Goal: Find specific page/section: Find specific page/section

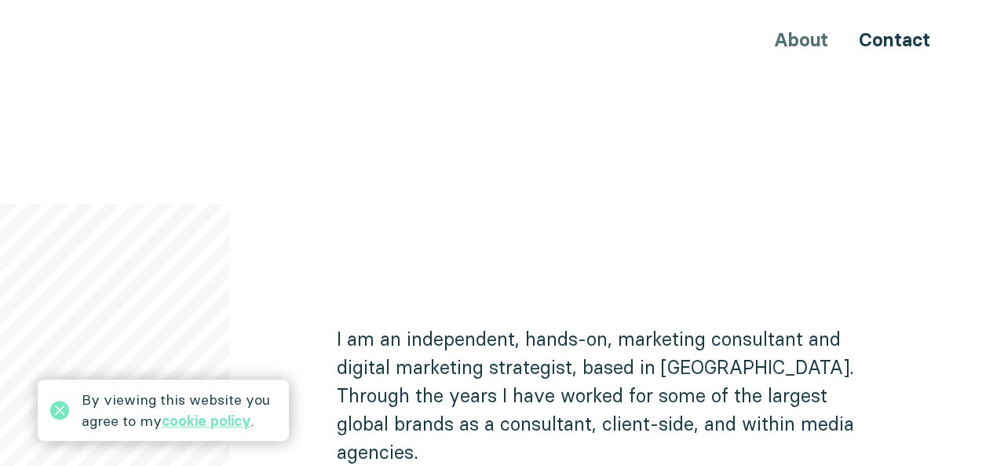
scroll to position [749, 0]
click at [60, 410] on icon at bounding box center [59, 409] width 19 height 19
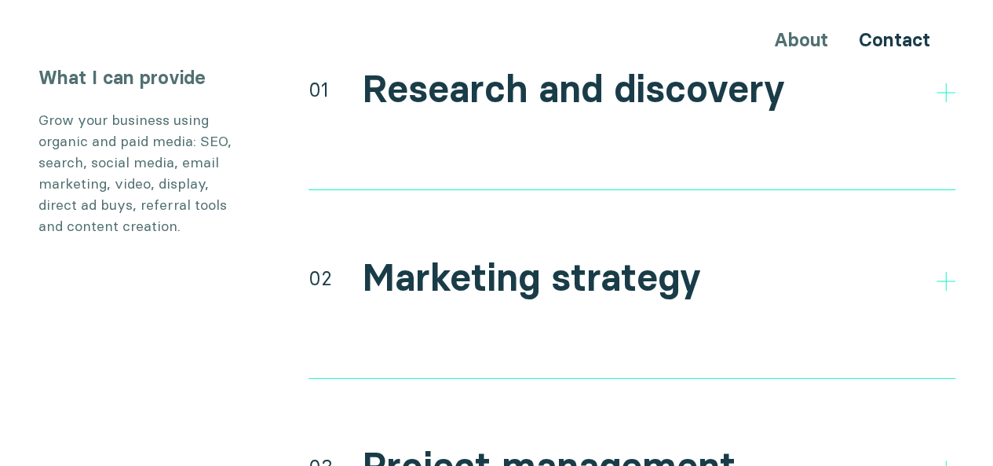
scroll to position [2984, 0]
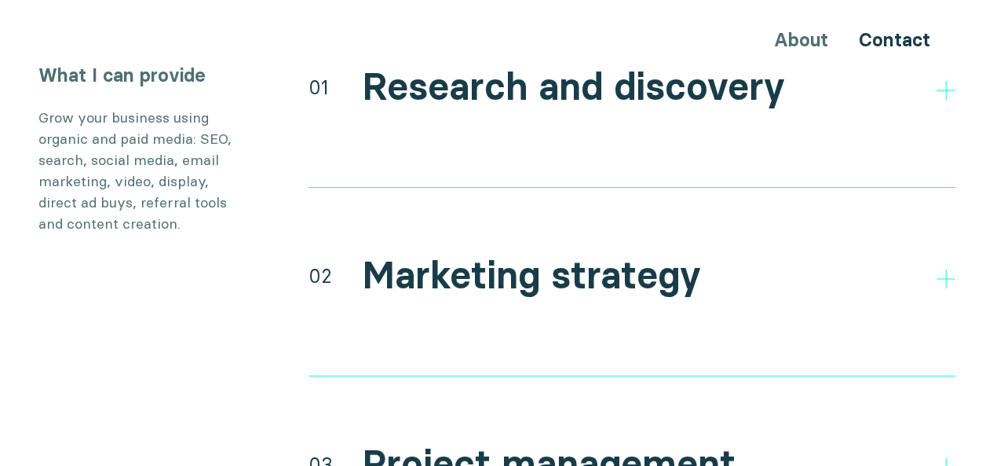
click at [612, 108] on div "01 Research and discovery Direct and indirect competitor research Research your…" at bounding box center [632, 125] width 647 height 126
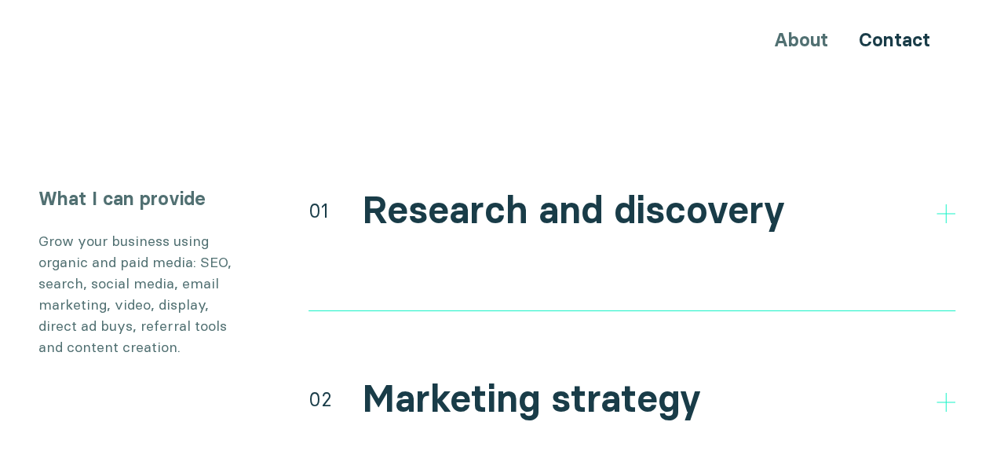
scroll to position [2855, 0]
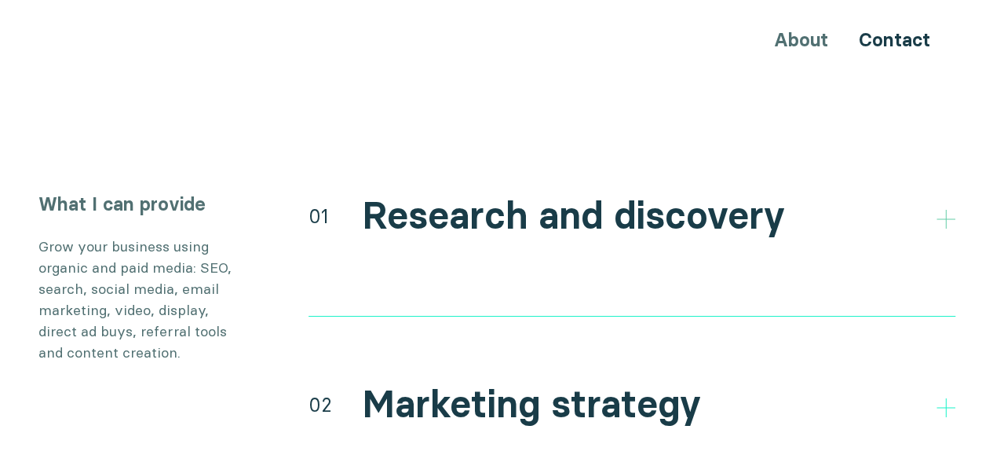
click at [945, 210] on polygon at bounding box center [946, 219] width 19 height 19
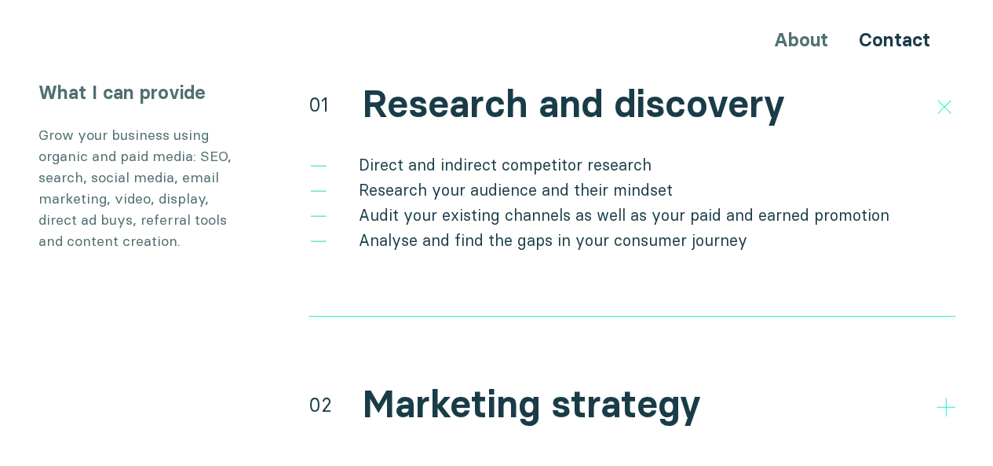
scroll to position [2977, 0]
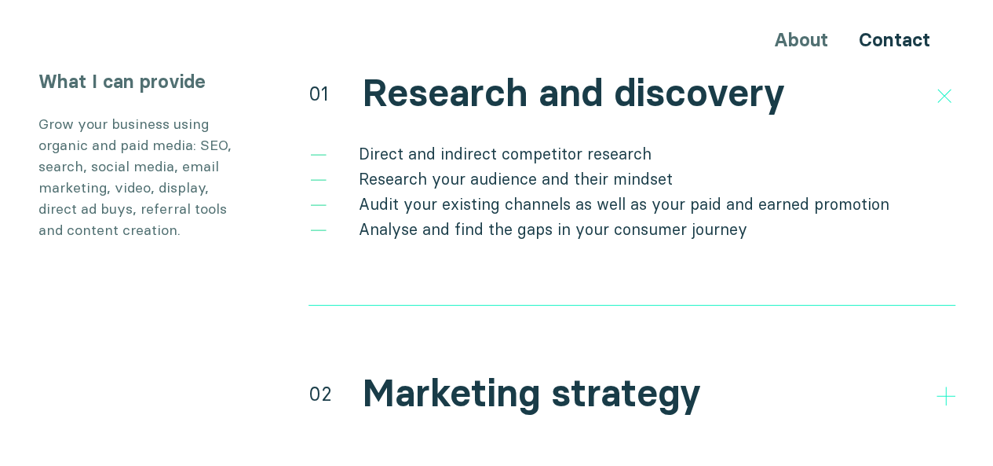
click at [561, 166] on li "Research your audience and their mindset" at bounding box center [632, 178] width 647 height 25
click at [532, 217] on li "Analyse and find the gaps in your consumer journey" at bounding box center [632, 229] width 647 height 25
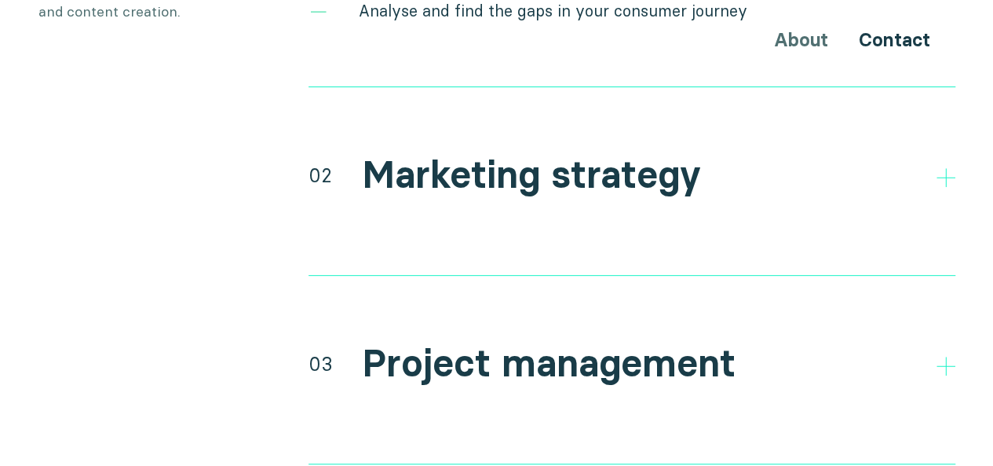
scroll to position [3148, 0]
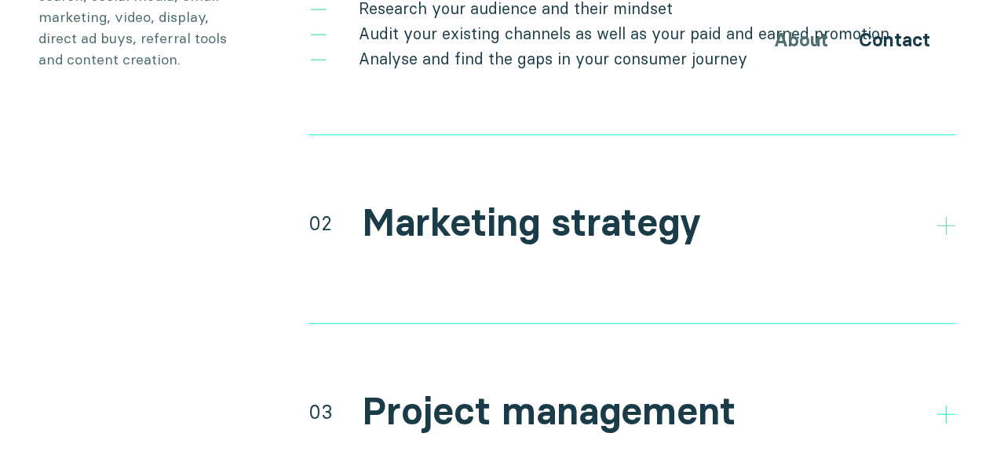
click at [947, 214] on div at bounding box center [946, 223] width 19 height 19
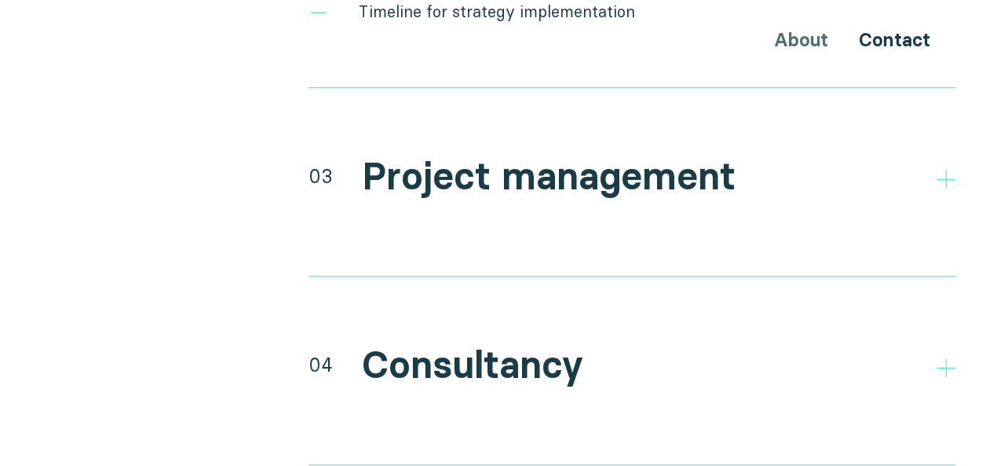
scroll to position [3500, 0]
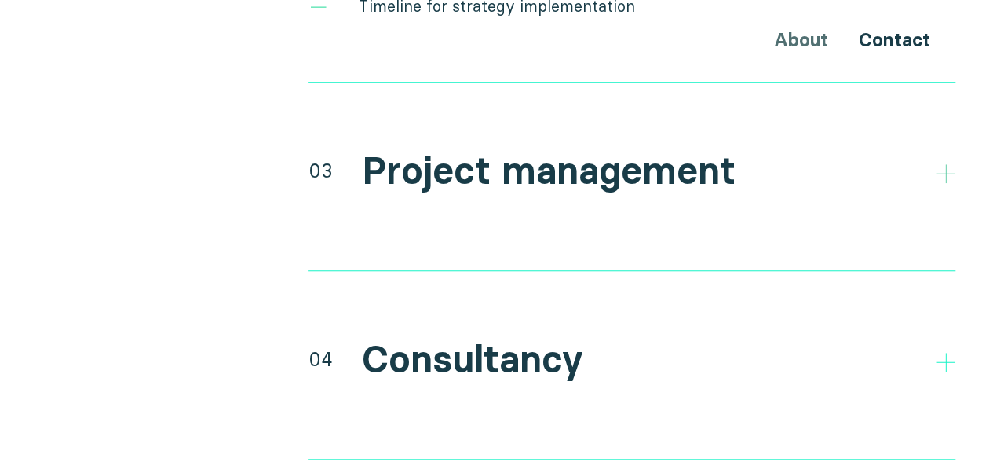
click at [947, 164] on icon at bounding box center [946, 173] width 19 height 19
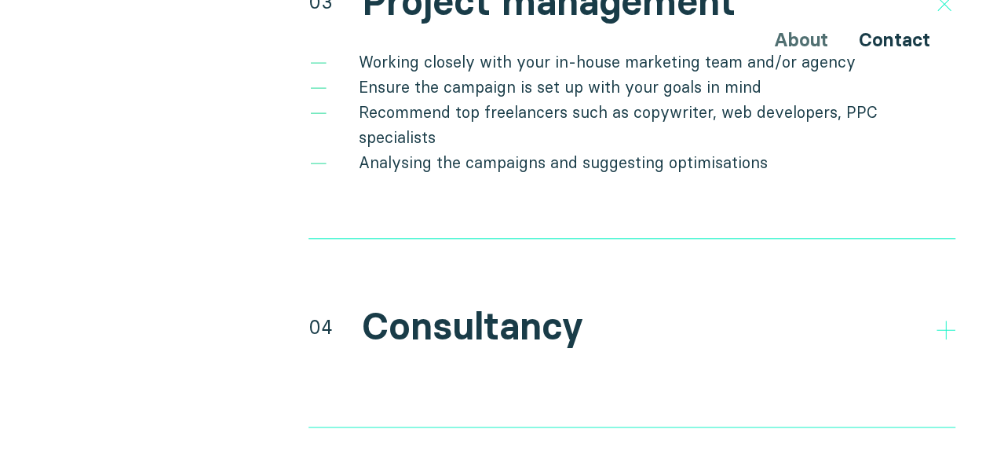
scroll to position [3687, 0]
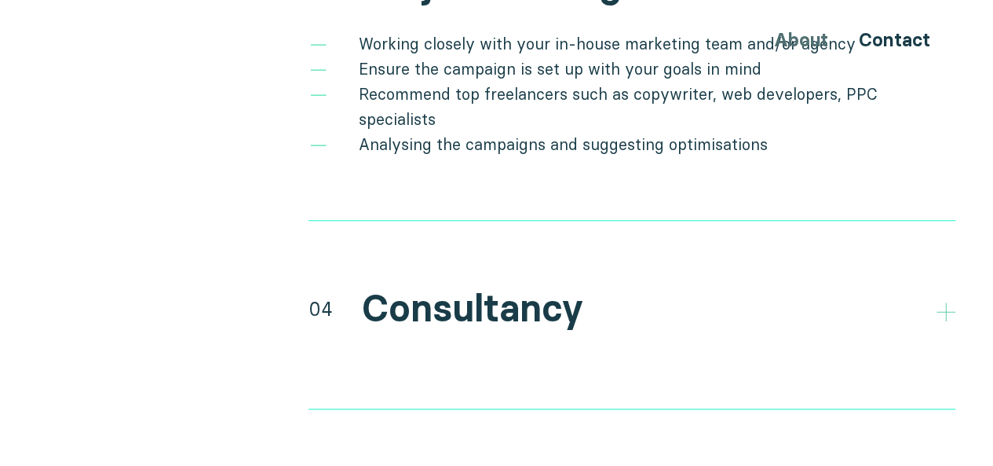
click at [945, 302] on polygon at bounding box center [946, 311] width 19 height 19
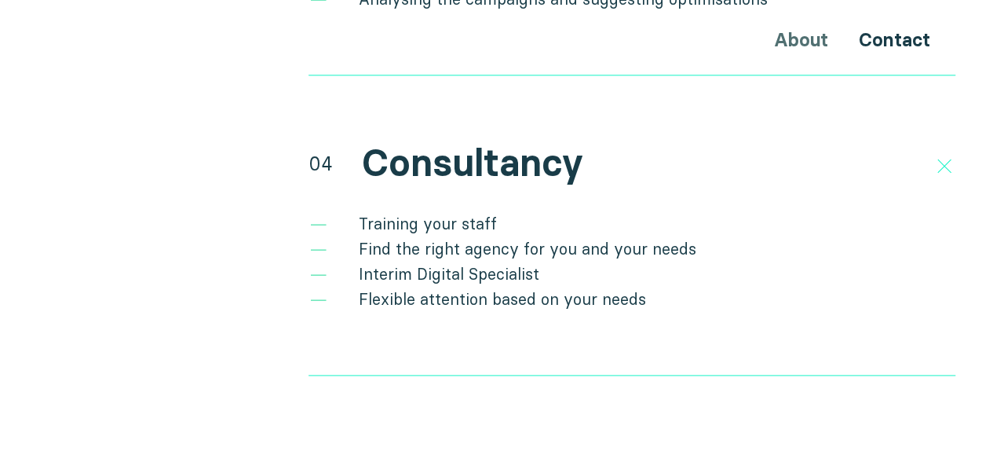
scroll to position [3824, 0]
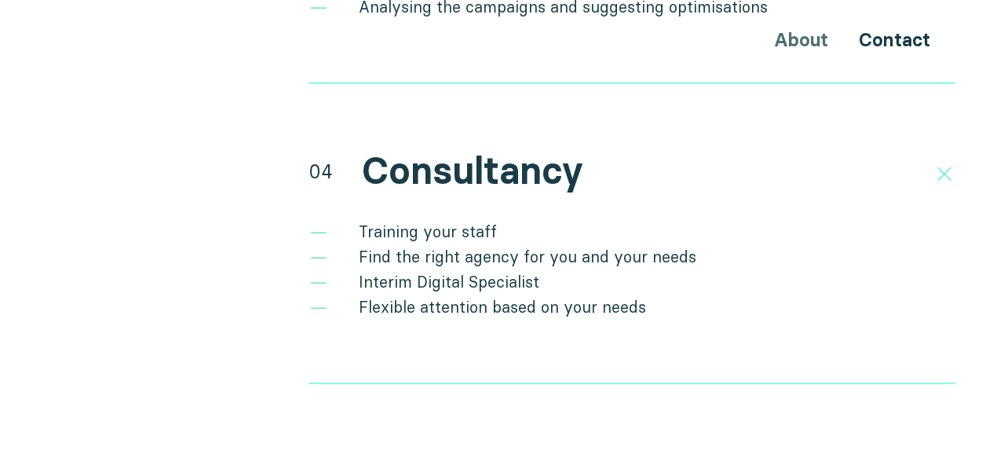
click at [427, 219] on li "Training your staff" at bounding box center [632, 231] width 647 height 25
click at [451, 219] on li "Training your staff" at bounding box center [632, 231] width 647 height 25
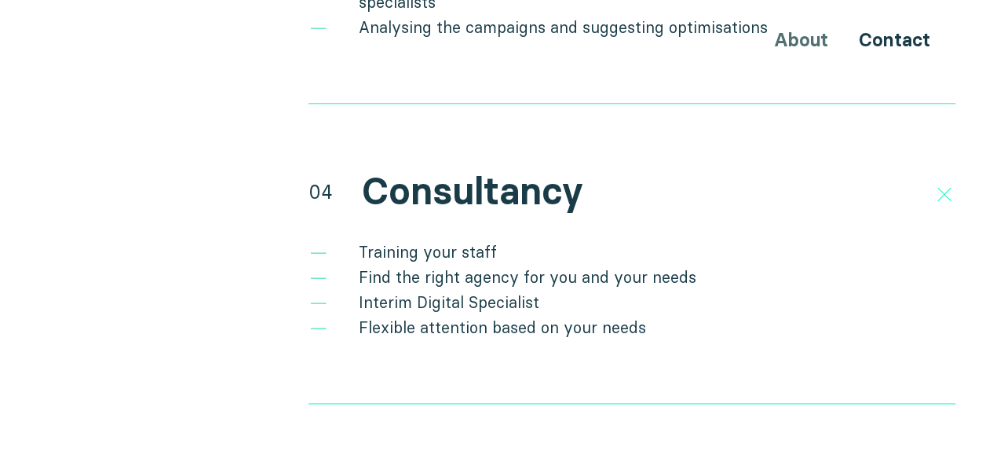
scroll to position [3818, 0]
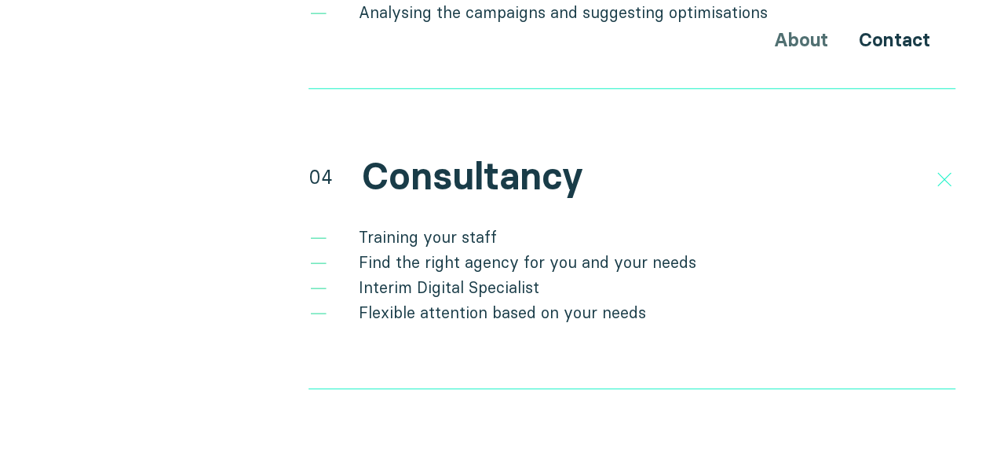
click at [403, 250] on li "Find the right agency for you and your needs" at bounding box center [632, 262] width 647 height 25
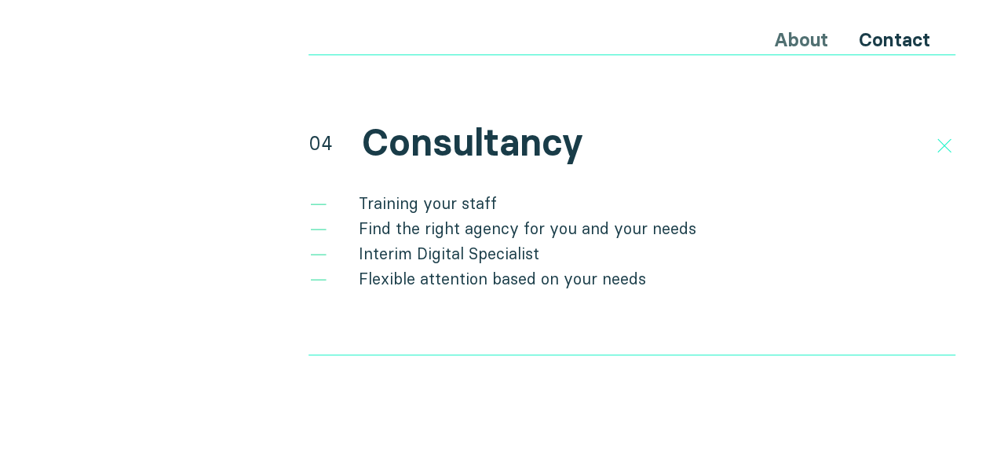
scroll to position [3870, 0]
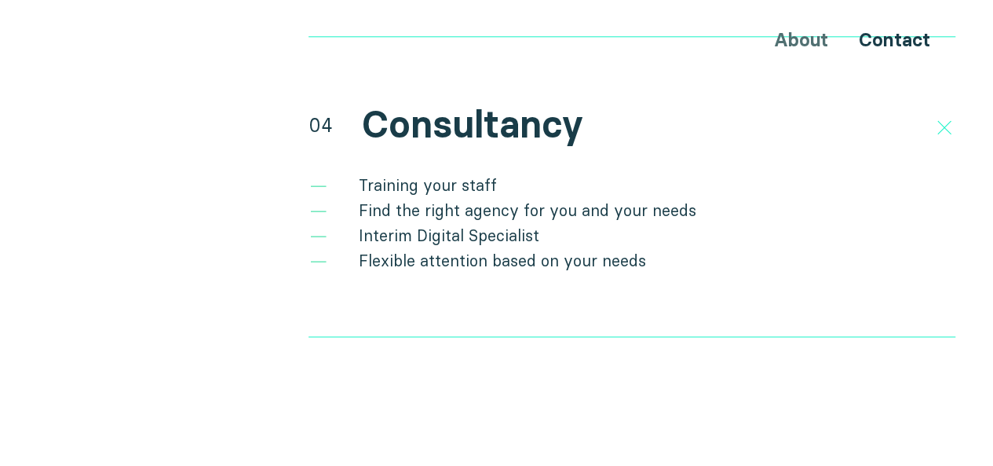
click at [399, 223] on li "Interim Digital Specialist" at bounding box center [632, 235] width 647 height 25
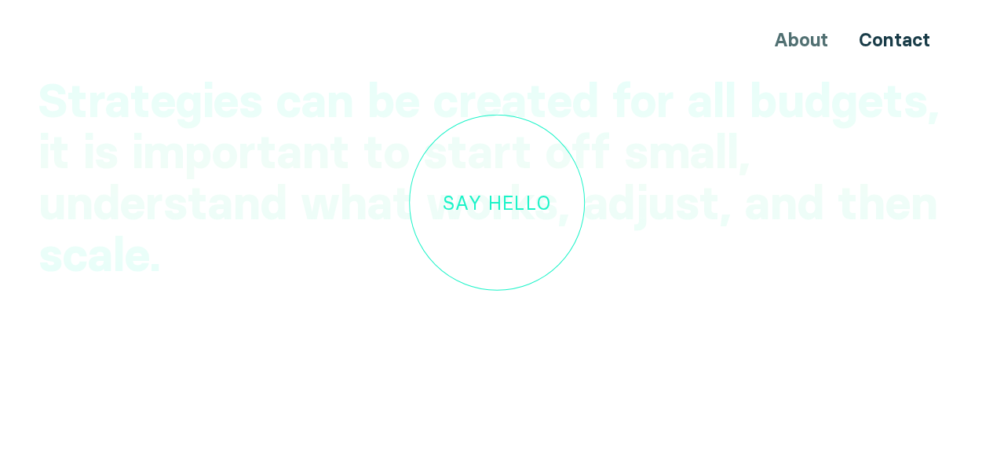
scroll to position [4922, 0]
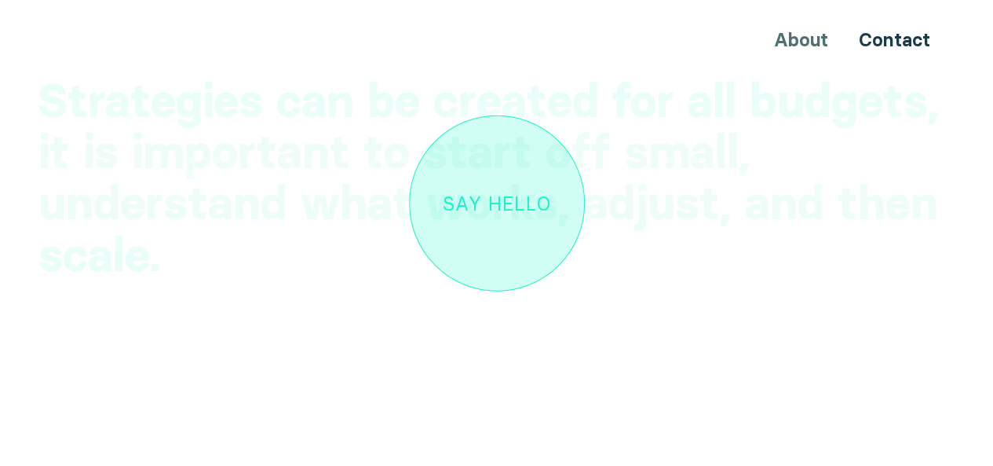
click at [502, 170] on link "Say hello" at bounding box center [497, 203] width 176 height 176
click at [497, 163] on link "Say hello" at bounding box center [497, 203] width 176 height 176
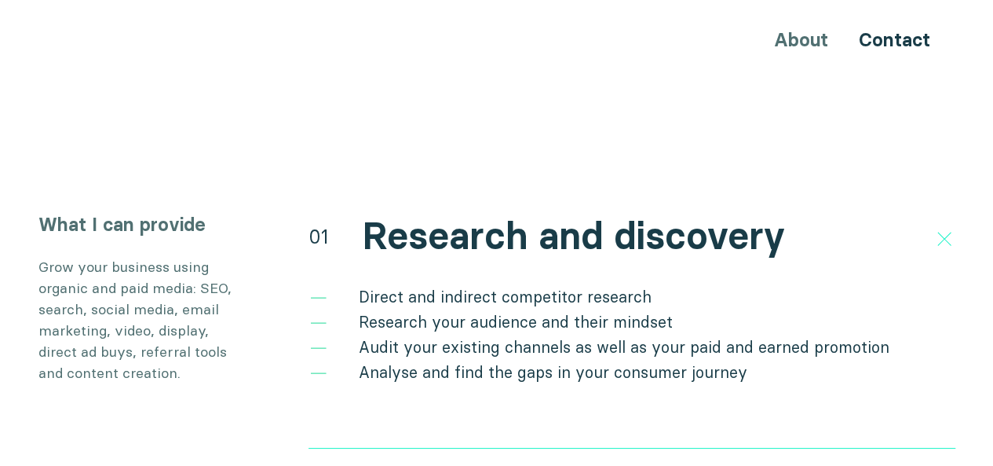
scroll to position [2802, 0]
